Goal: Transaction & Acquisition: Download file/media

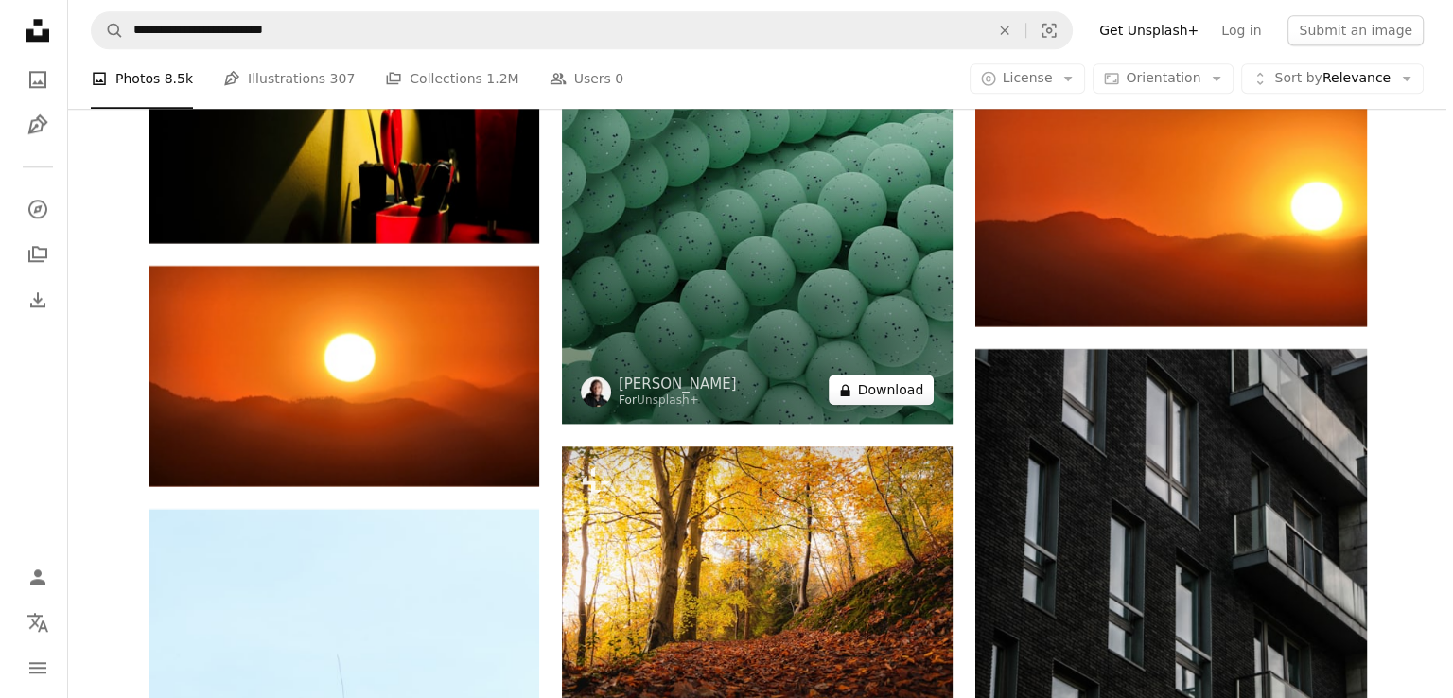
scroll to position [73985, 0]
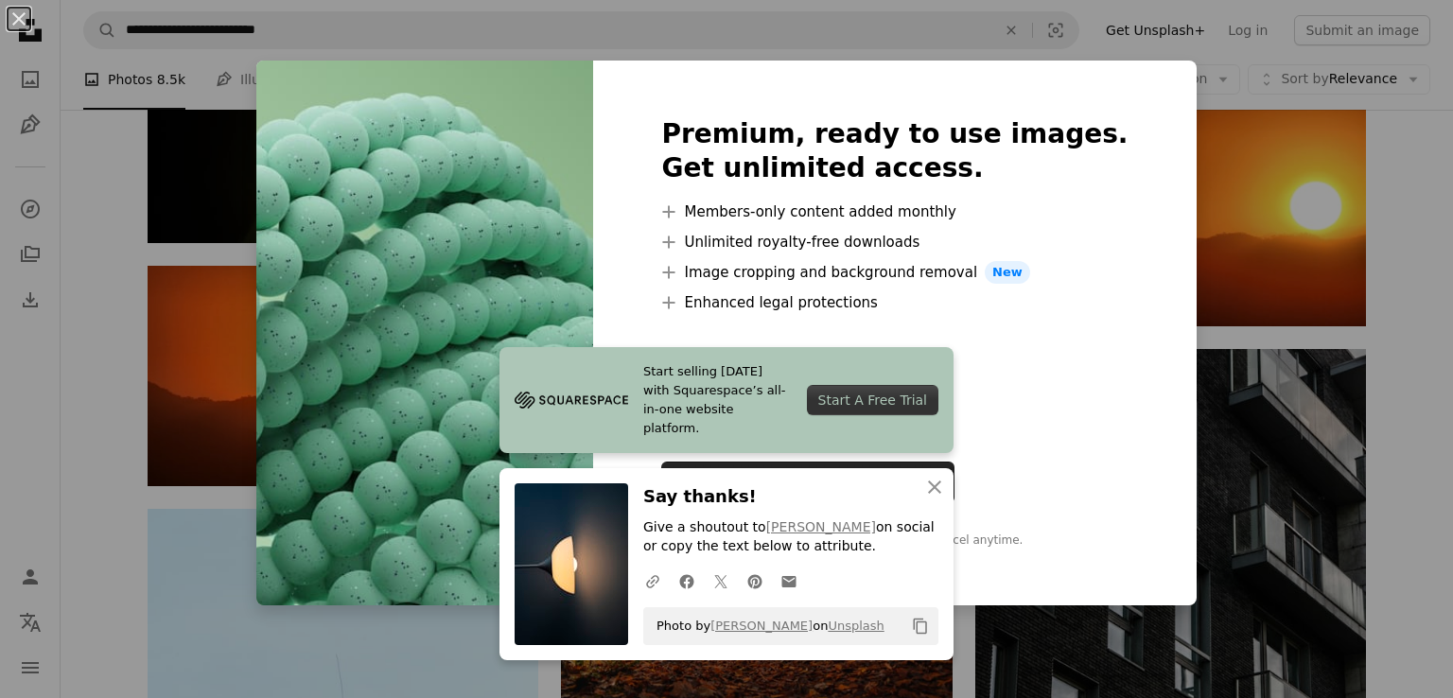
click at [557, 329] on img at bounding box center [424, 333] width 337 height 545
click at [928, 487] on icon "button" at bounding box center [934, 486] width 13 height 13
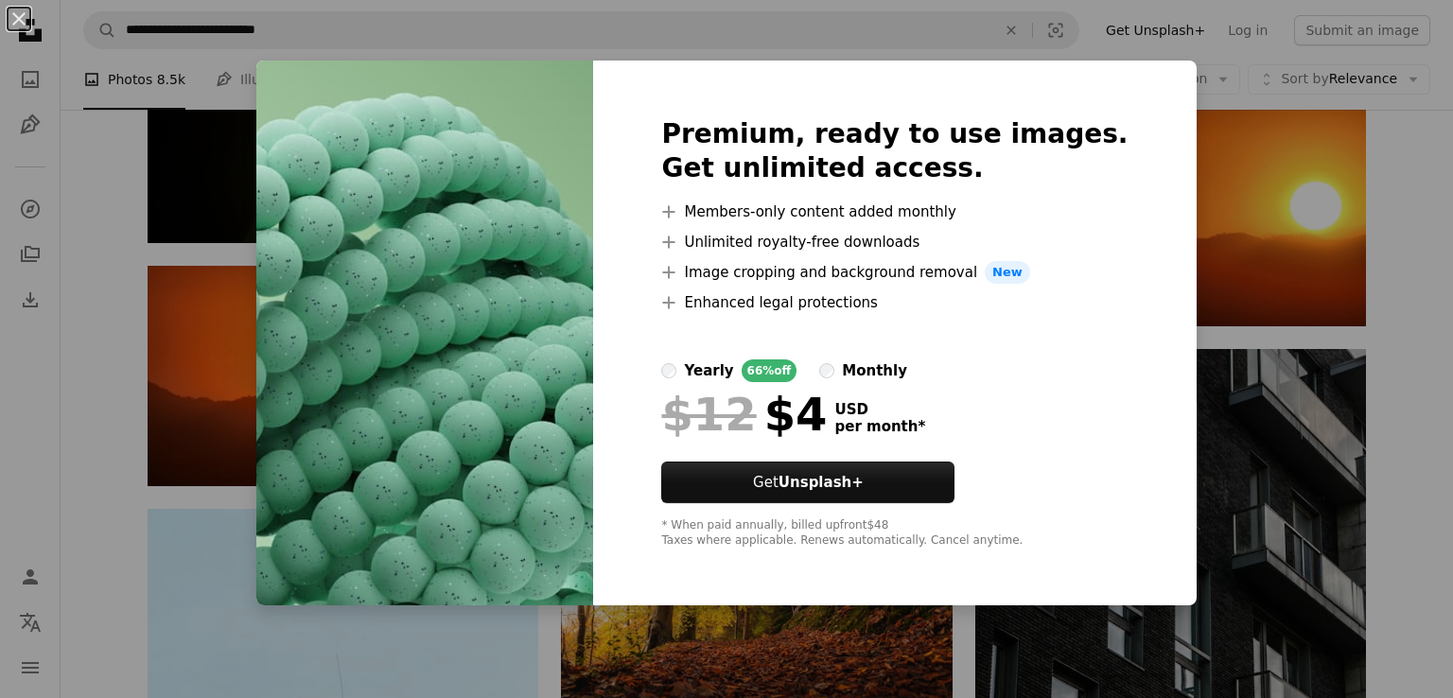
click at [511, 468] on img at bounding box center [424, 333] width 337 height 545
click at [27, 30] on button "An X shape" at bounding box center [19, 19] width 23 height 23
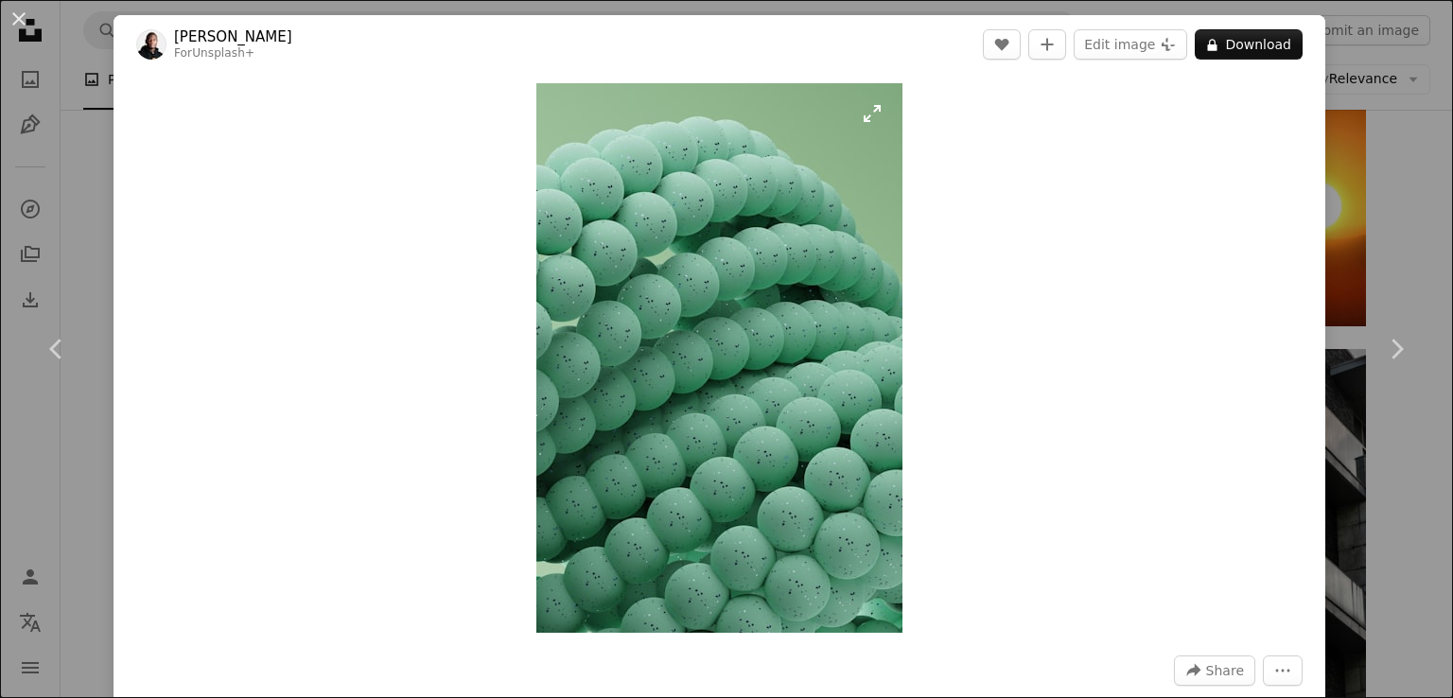
scroll to position [76822, 0]
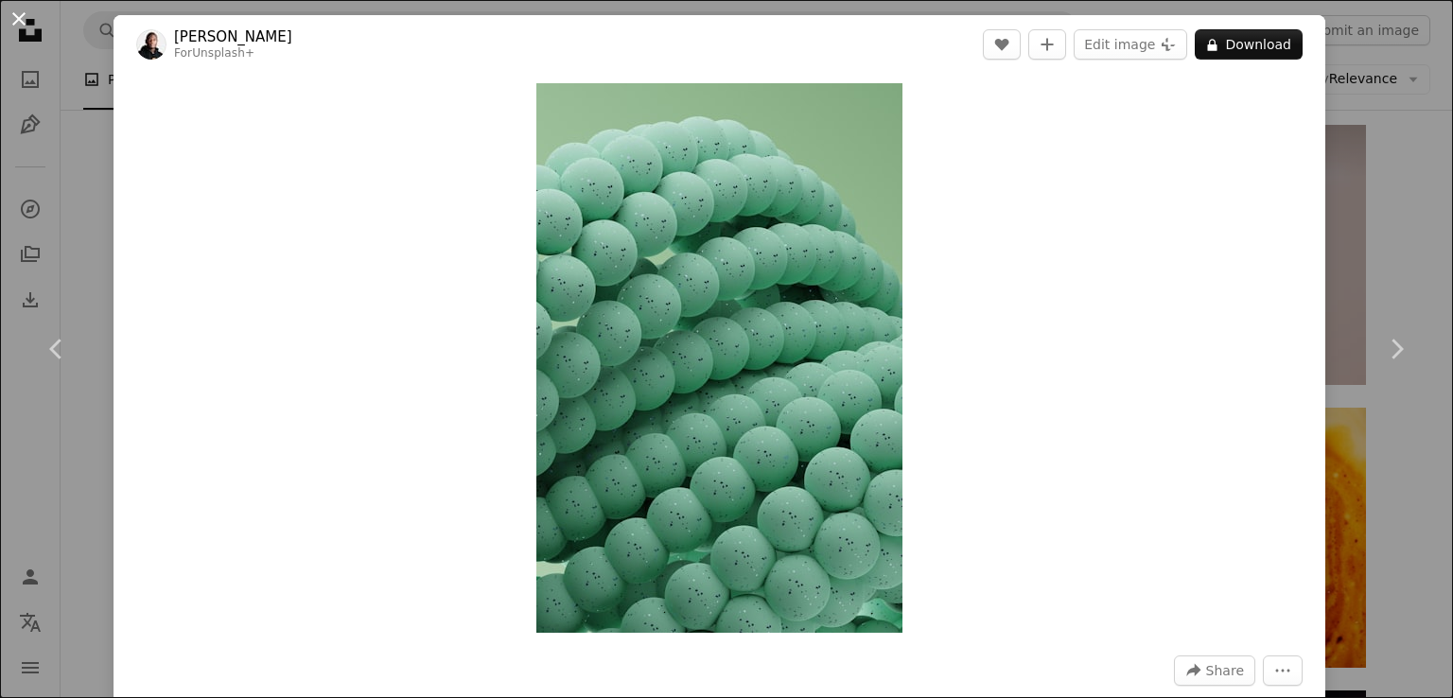
click at [21, 9] on button "An X shape" at bounding box center [19, 19] width 23 height 23
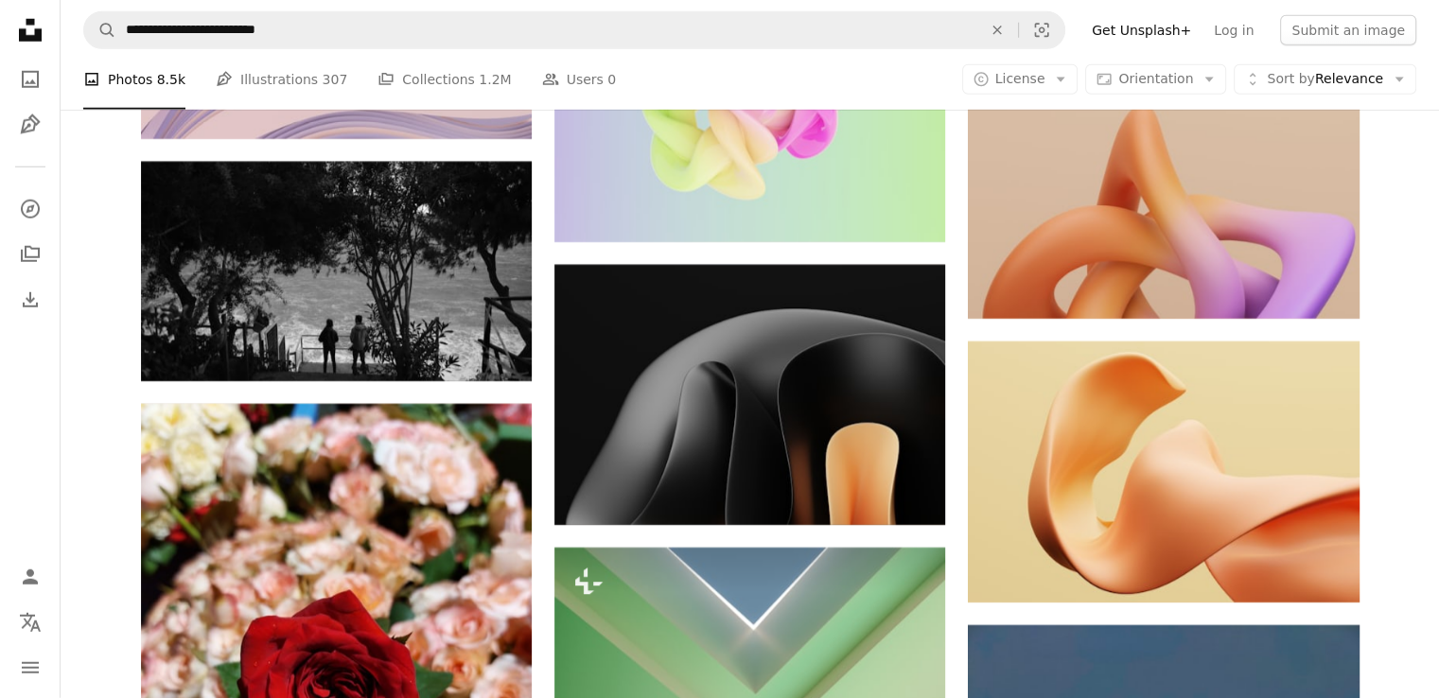
scroll to position [55994, 0]
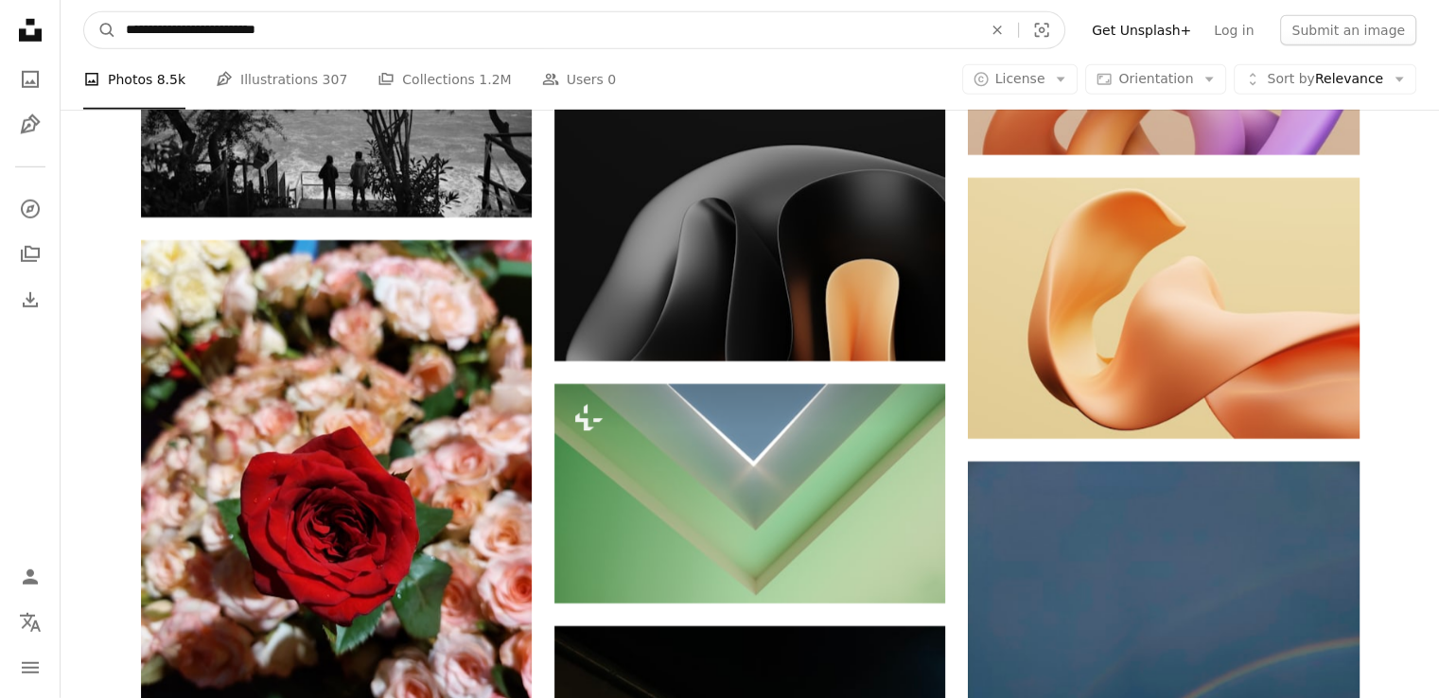
click at [382, 18] on input "**********" at bounding box center [546, 30] width 860 height 36
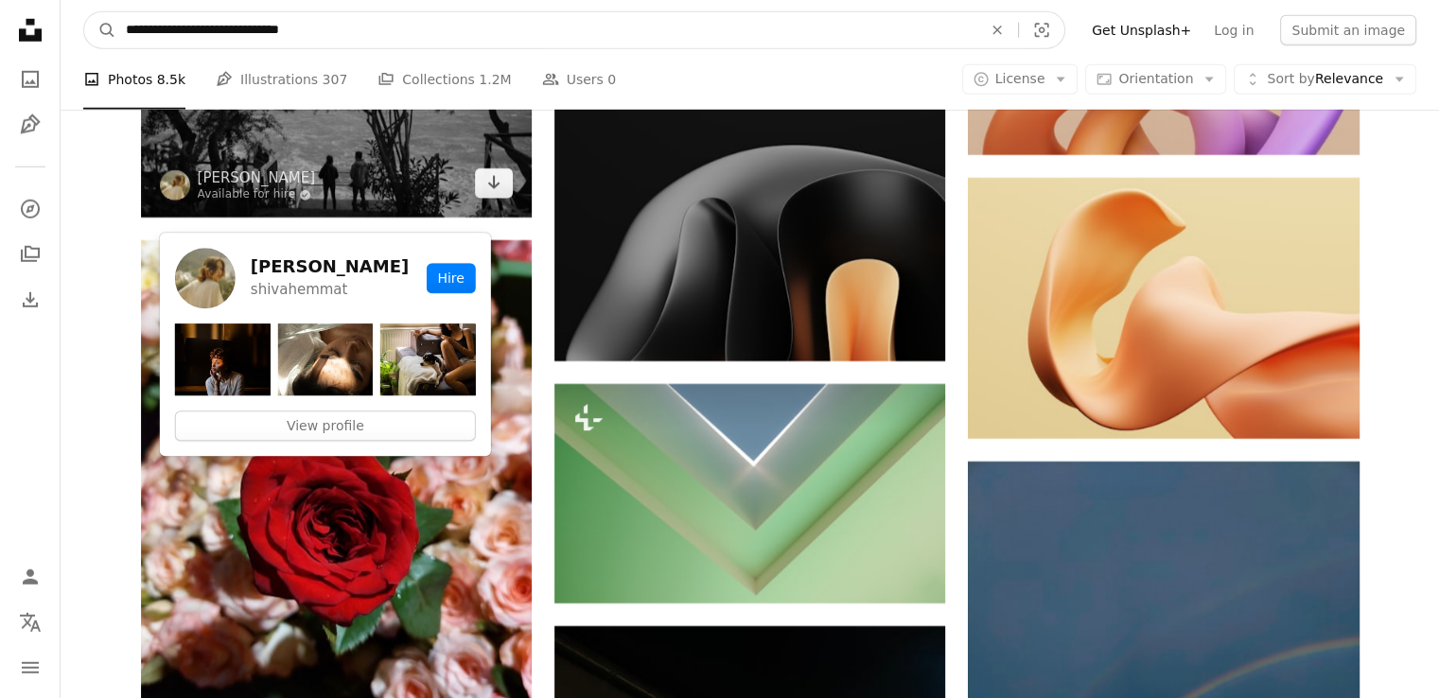
type input "**********"
click at [84, 12] on button "A magnifying glass" at bounding box center [100, 30] width 32 height 36
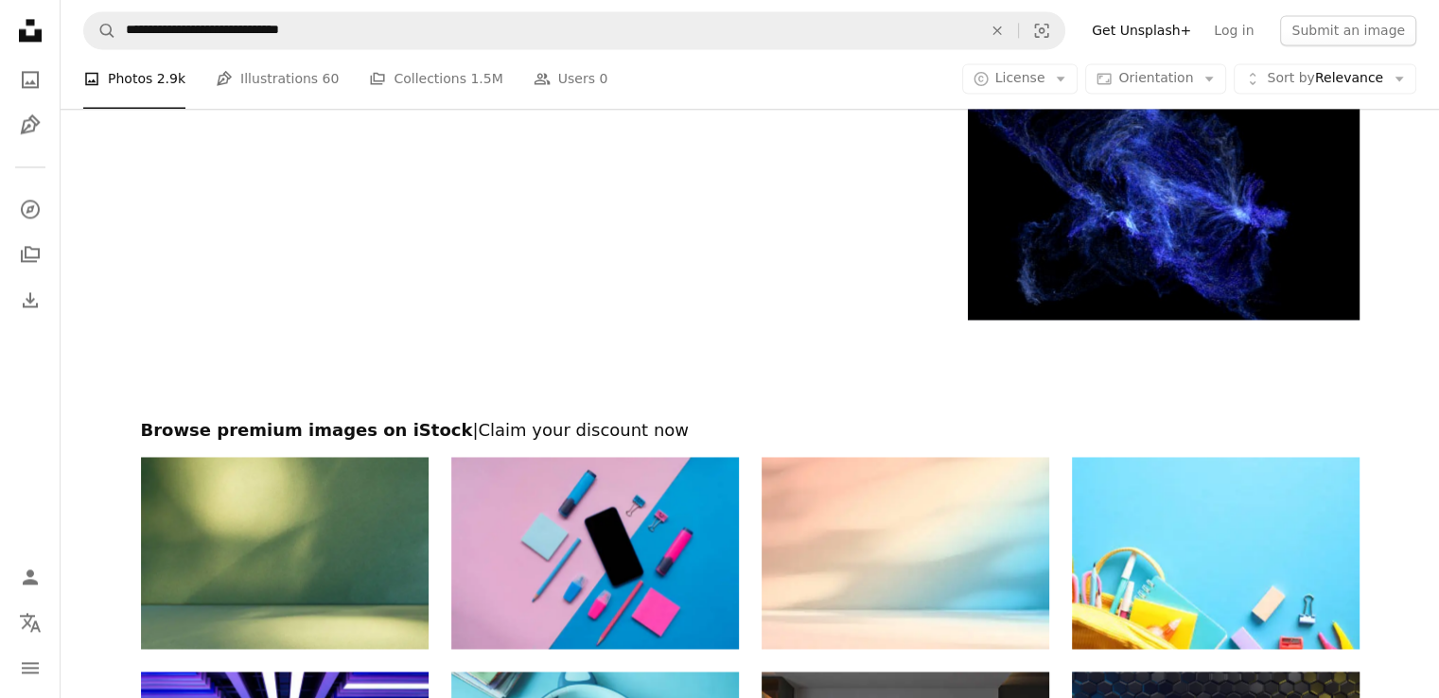
scroll to position [3357, 0]
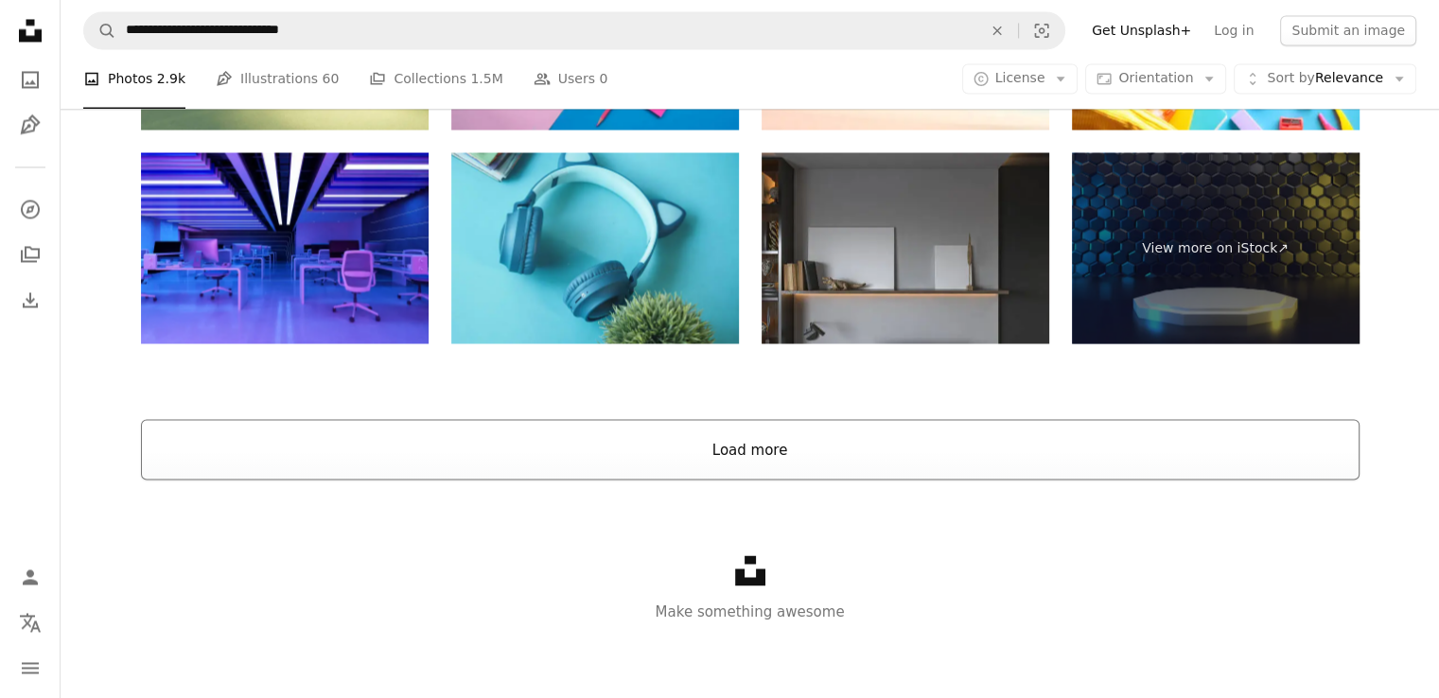
click at [737, 444] on button "Load more" at bounding box center [750, 449] width 1218 height 61
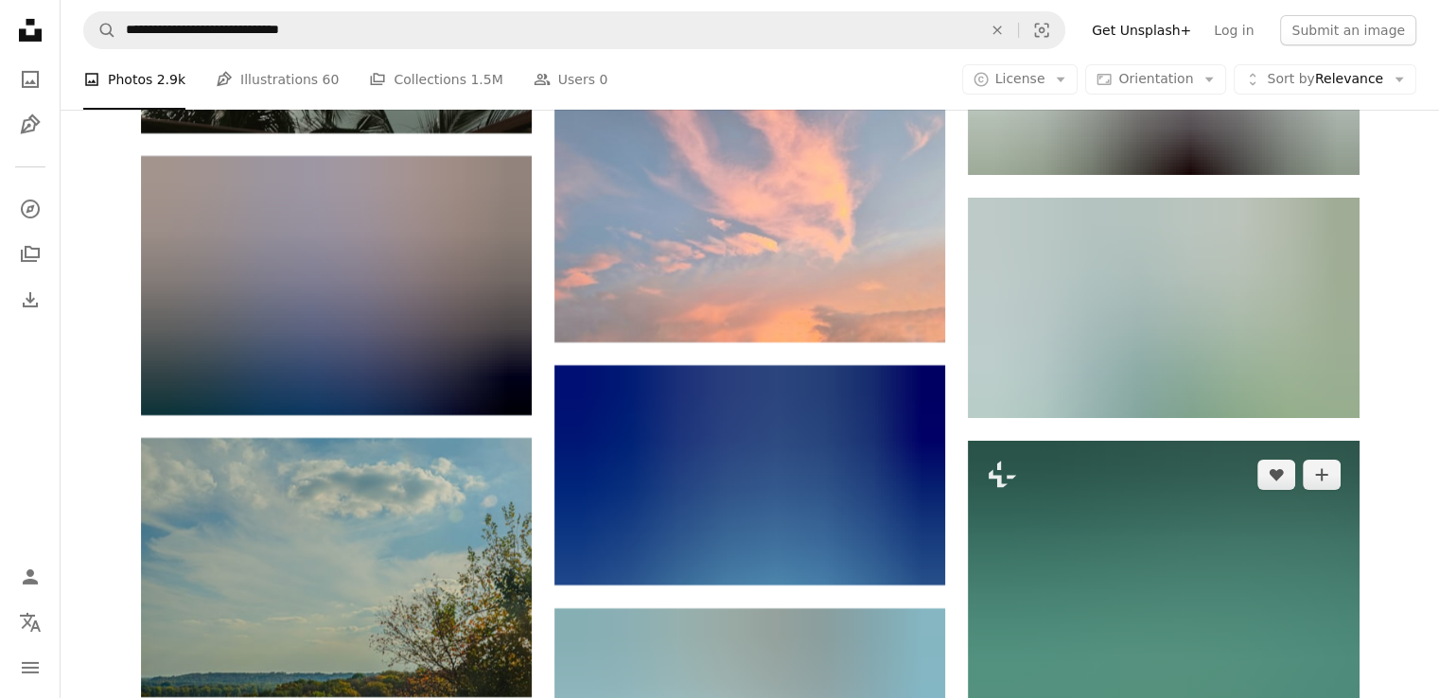
scroll to position [21516, 0]
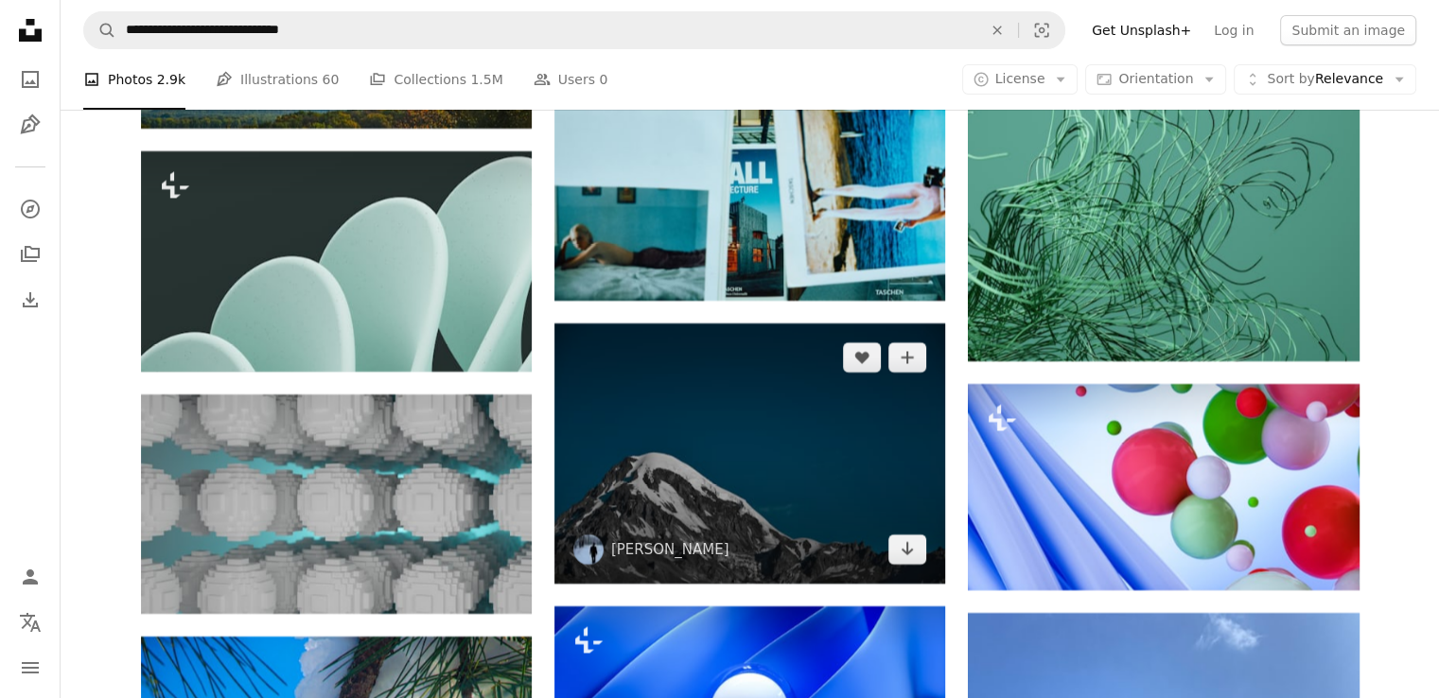
click at [796, 455] on img at bounding box center [749, 453] width 391 height 260
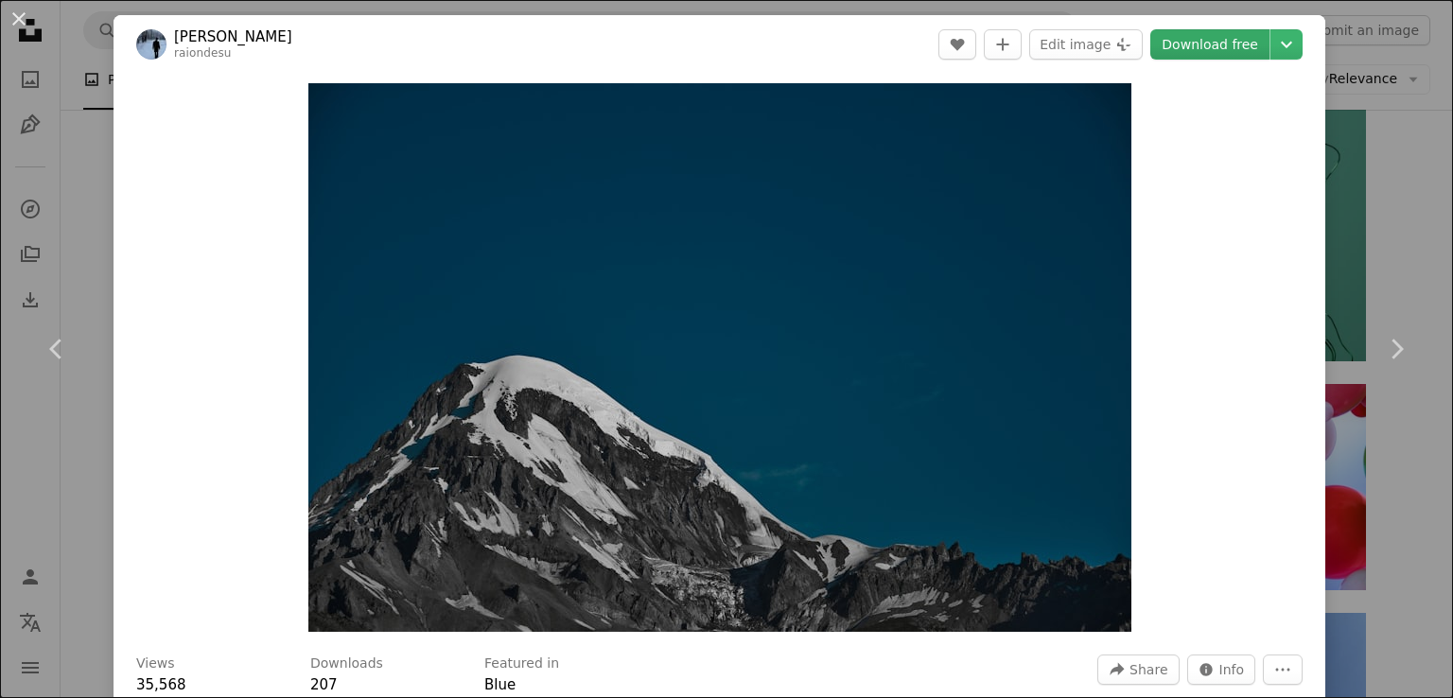
click at [1195, 35] on link "Download free" at bounding box center [1209, 44] width 119 height 30
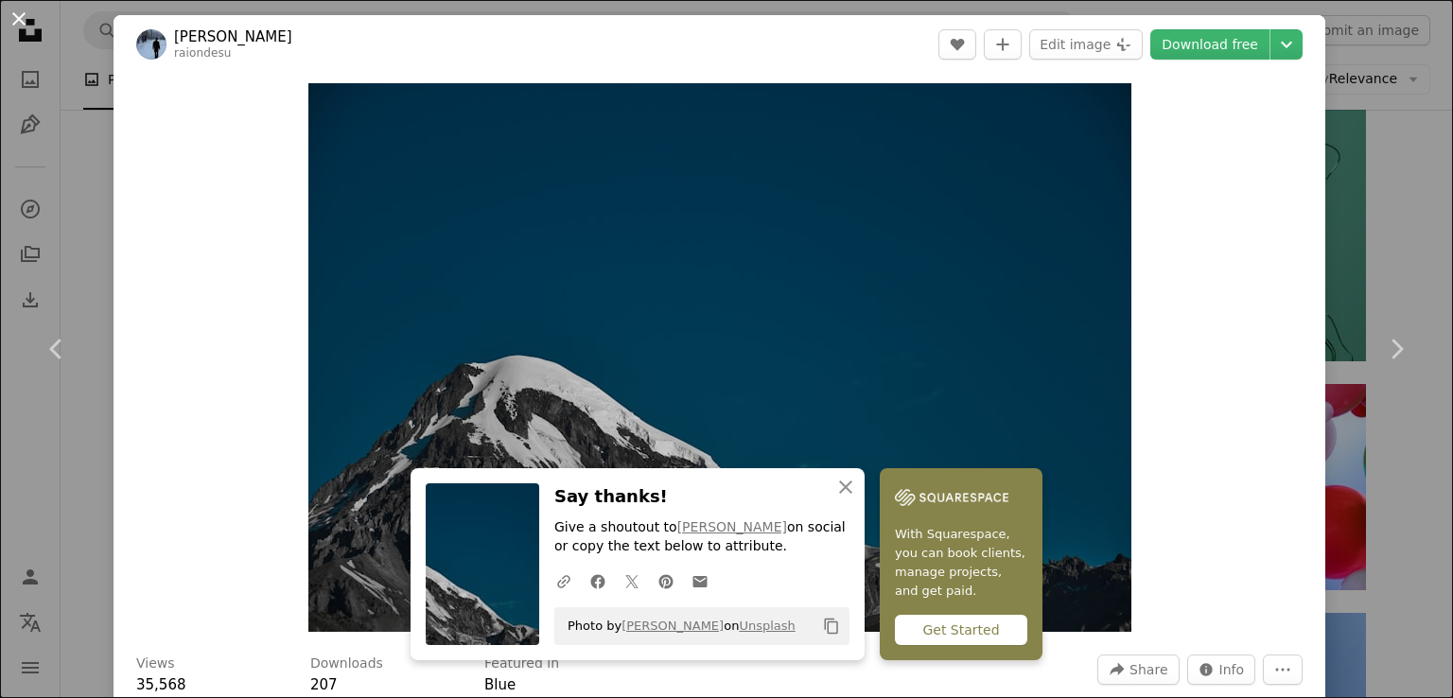
click at [9, 8] on button "An X shape" at bounding box center [19, 19] width 23 height 23
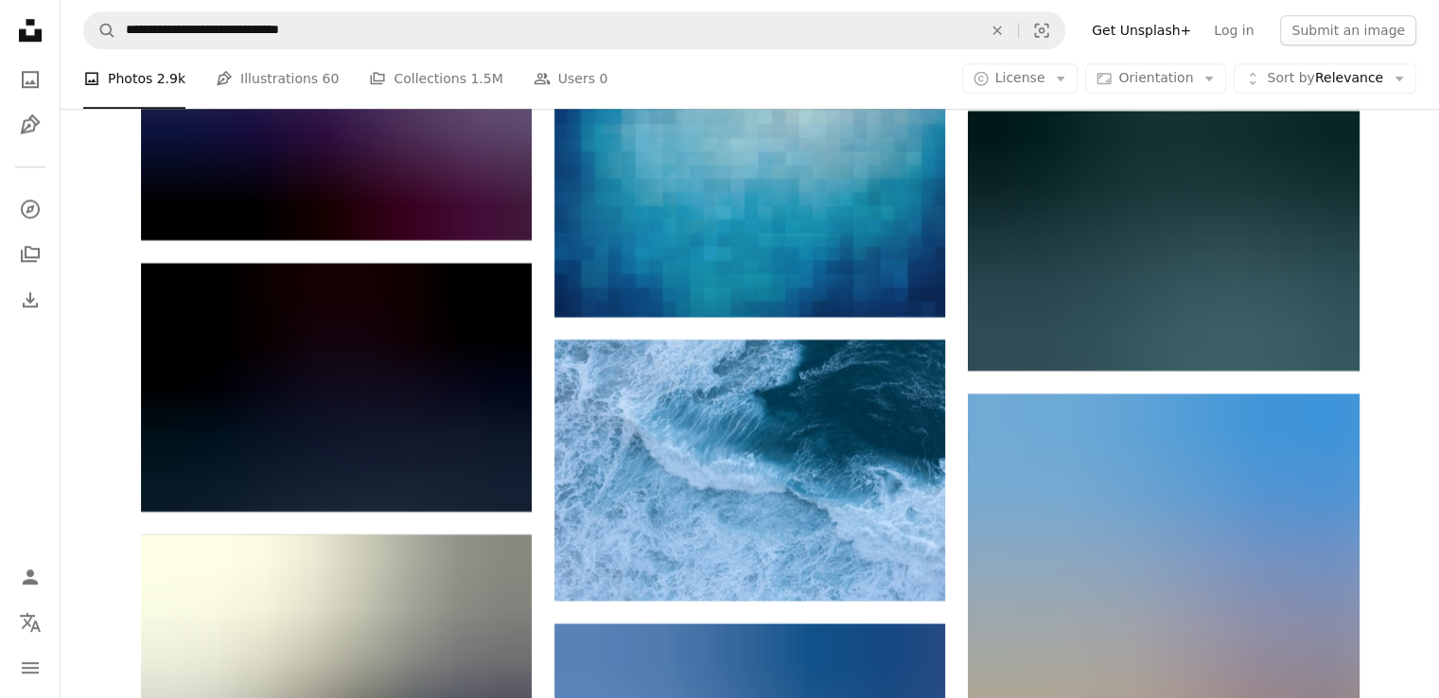
scroll to position [51448, 0]
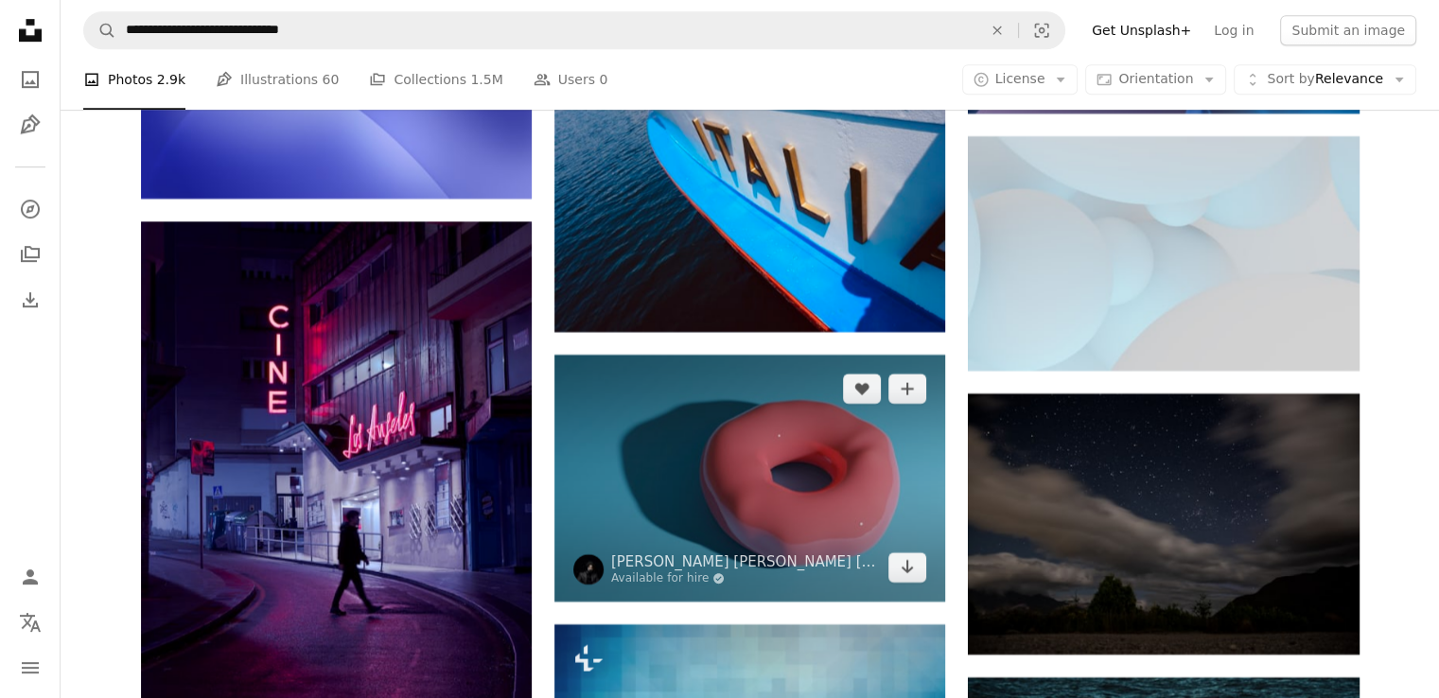
click at [702, 435] on img at bounding box center [749, 478] width 391 height 246
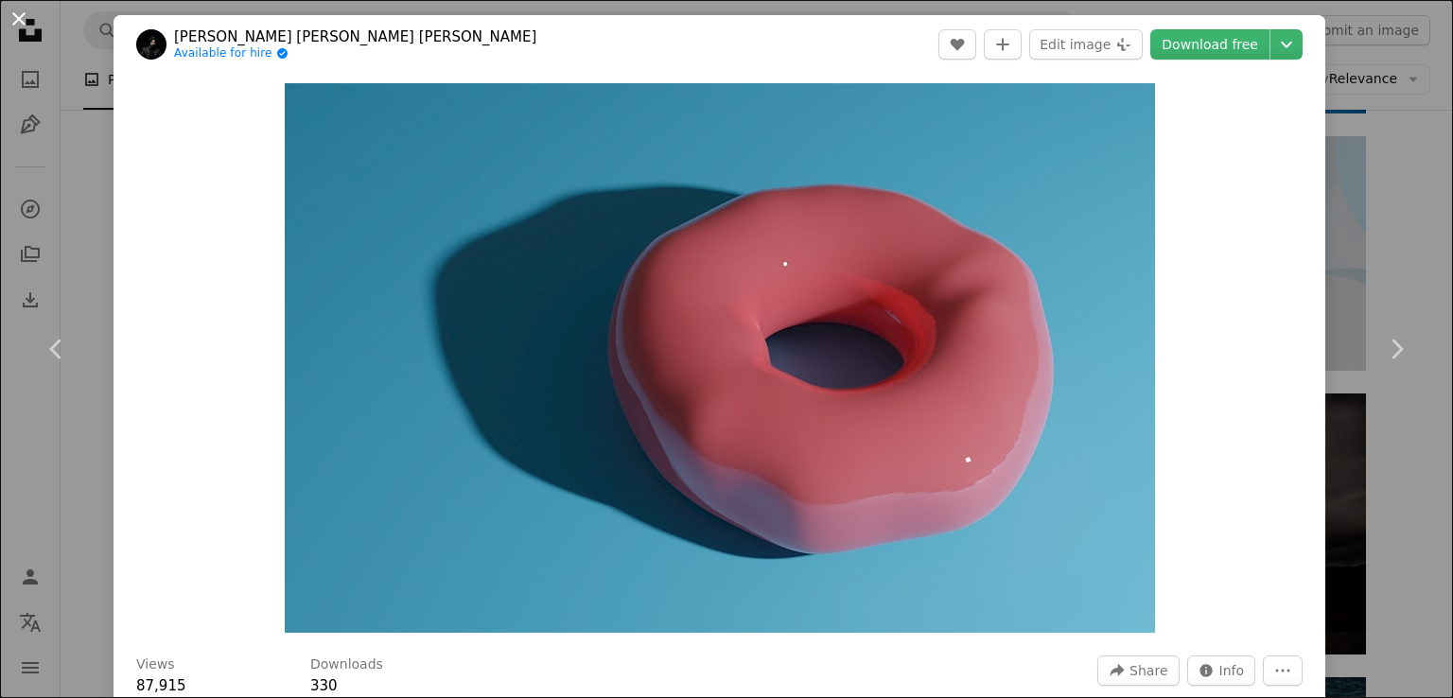
click at [21, 27] on button "An X shape" at bounding box center [19, 19] width 23 height 23
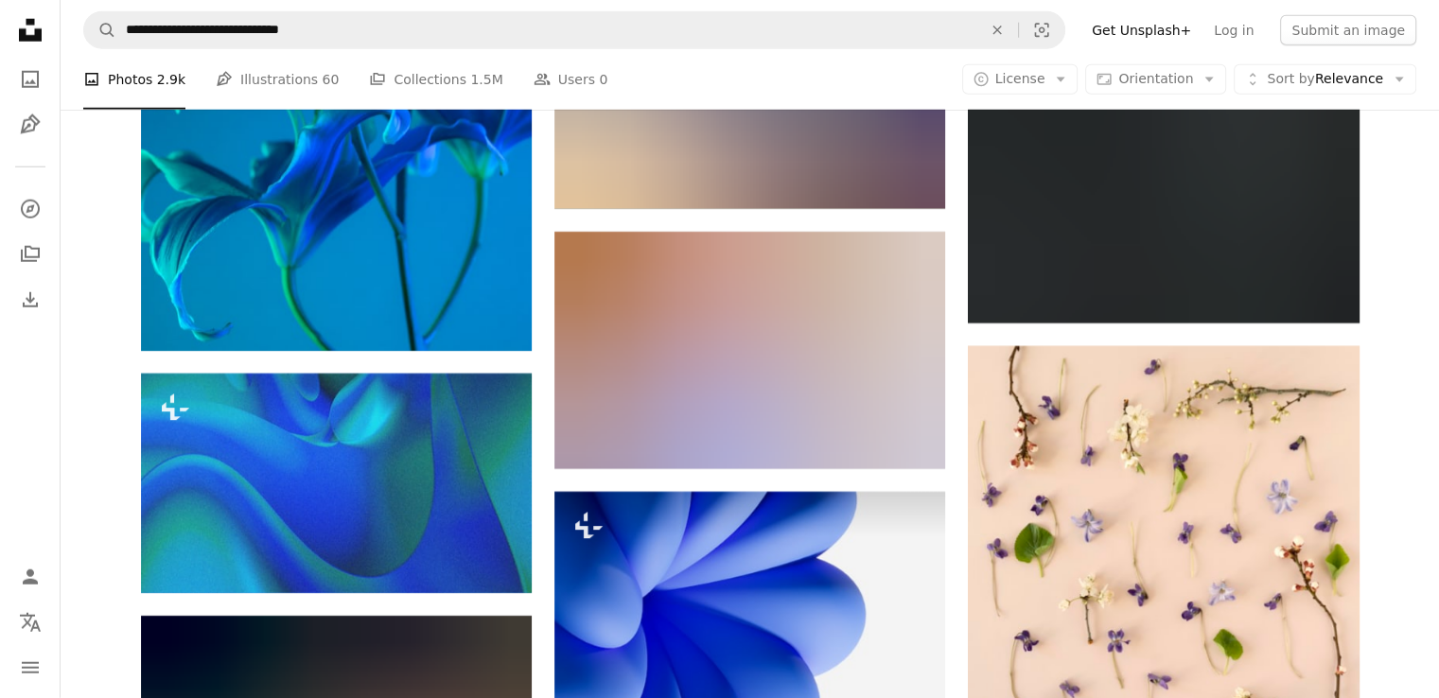
scroll to position [63932, 0]
